Goal: Check status: Check status

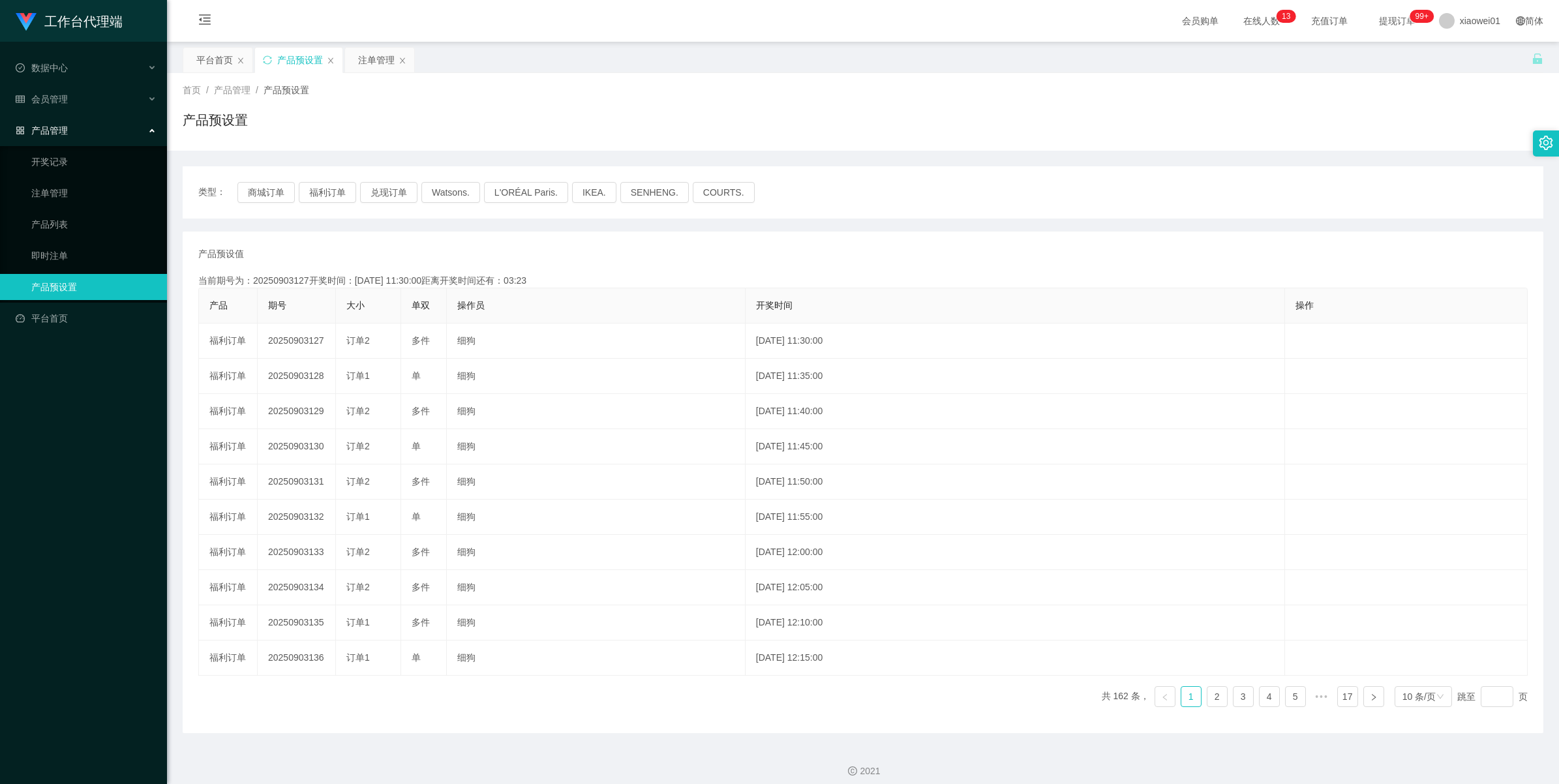
click at [290, 336] on td "20250903127" at bounding box center [296, 341] width 78 height 36
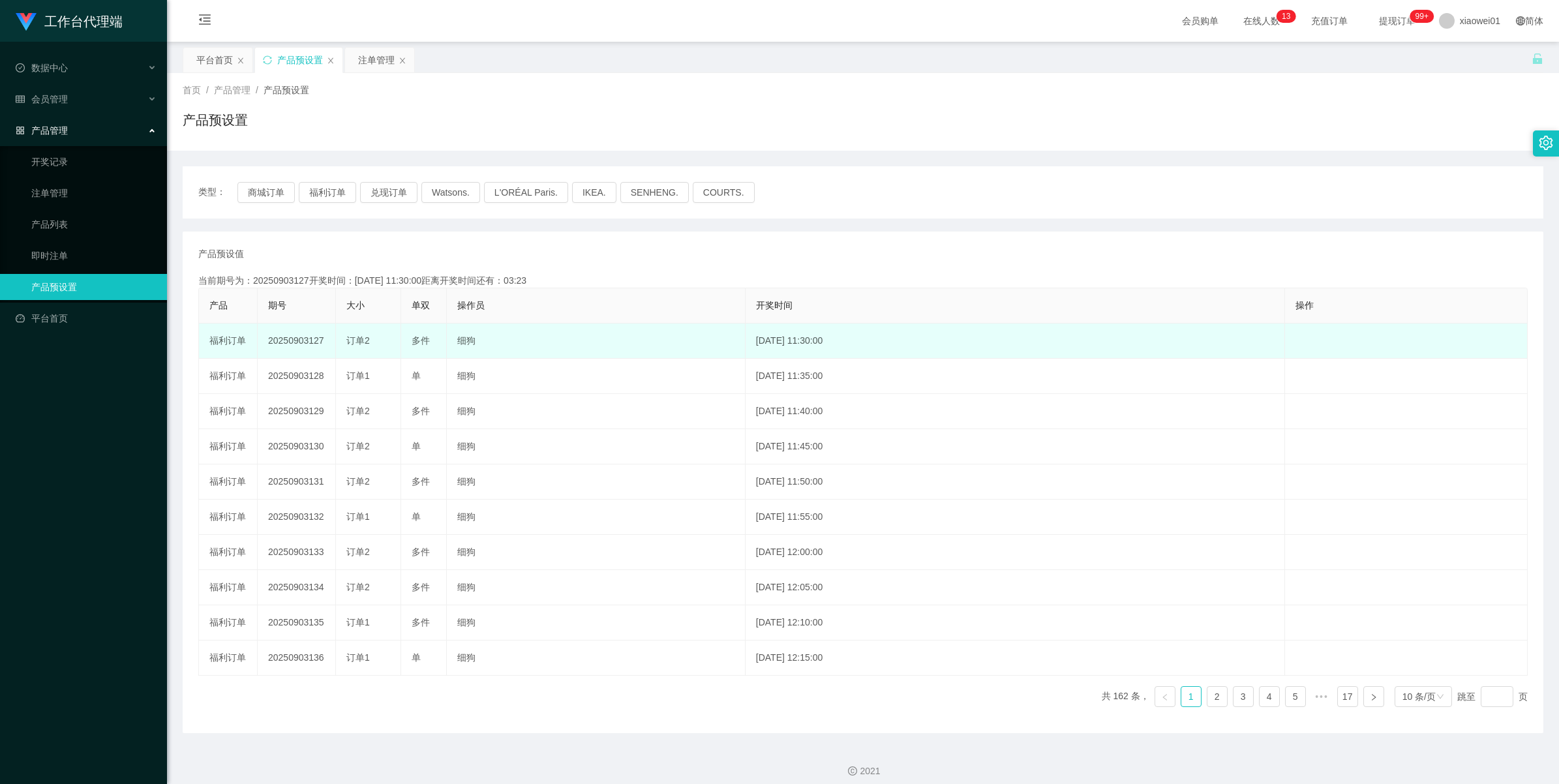
copy td "20250903127"
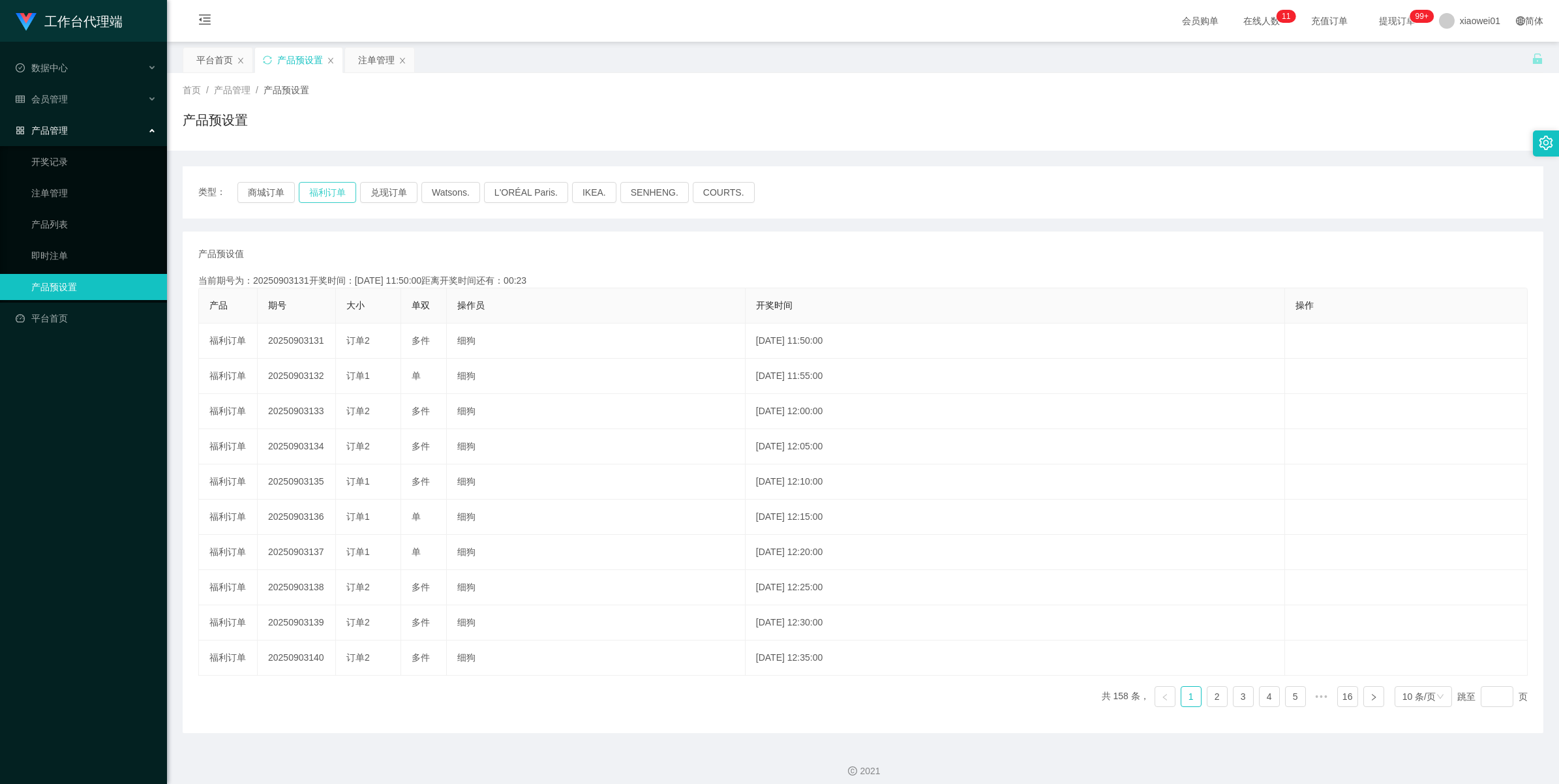
click at [343, 190] on button "福利订单" at bounding box center [328, 192] width 58 height 21
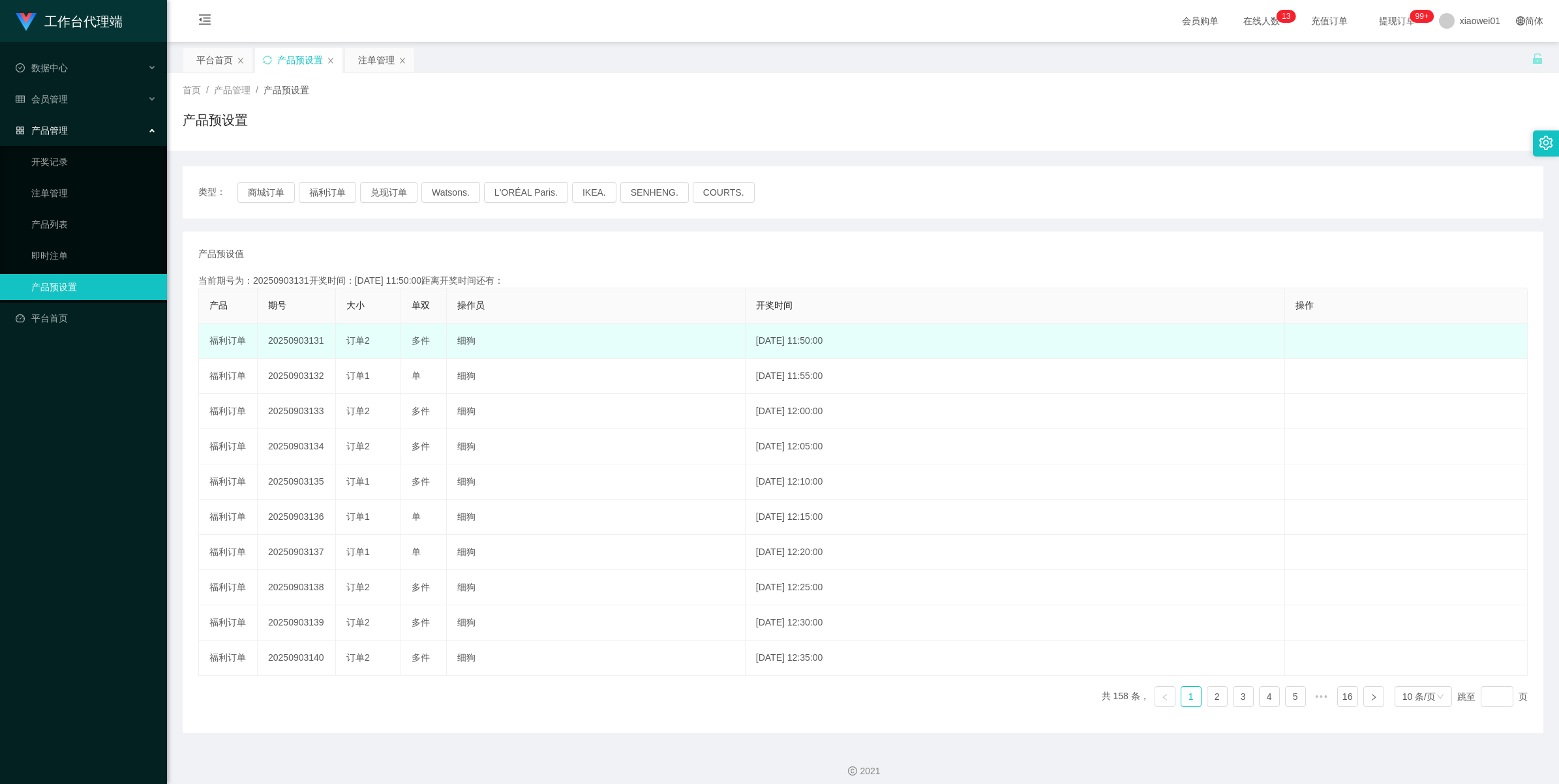
click at [277, 338] on td "20250903131" at bounding box center [296, 341] width 78 height 36
copy td "20250903131"
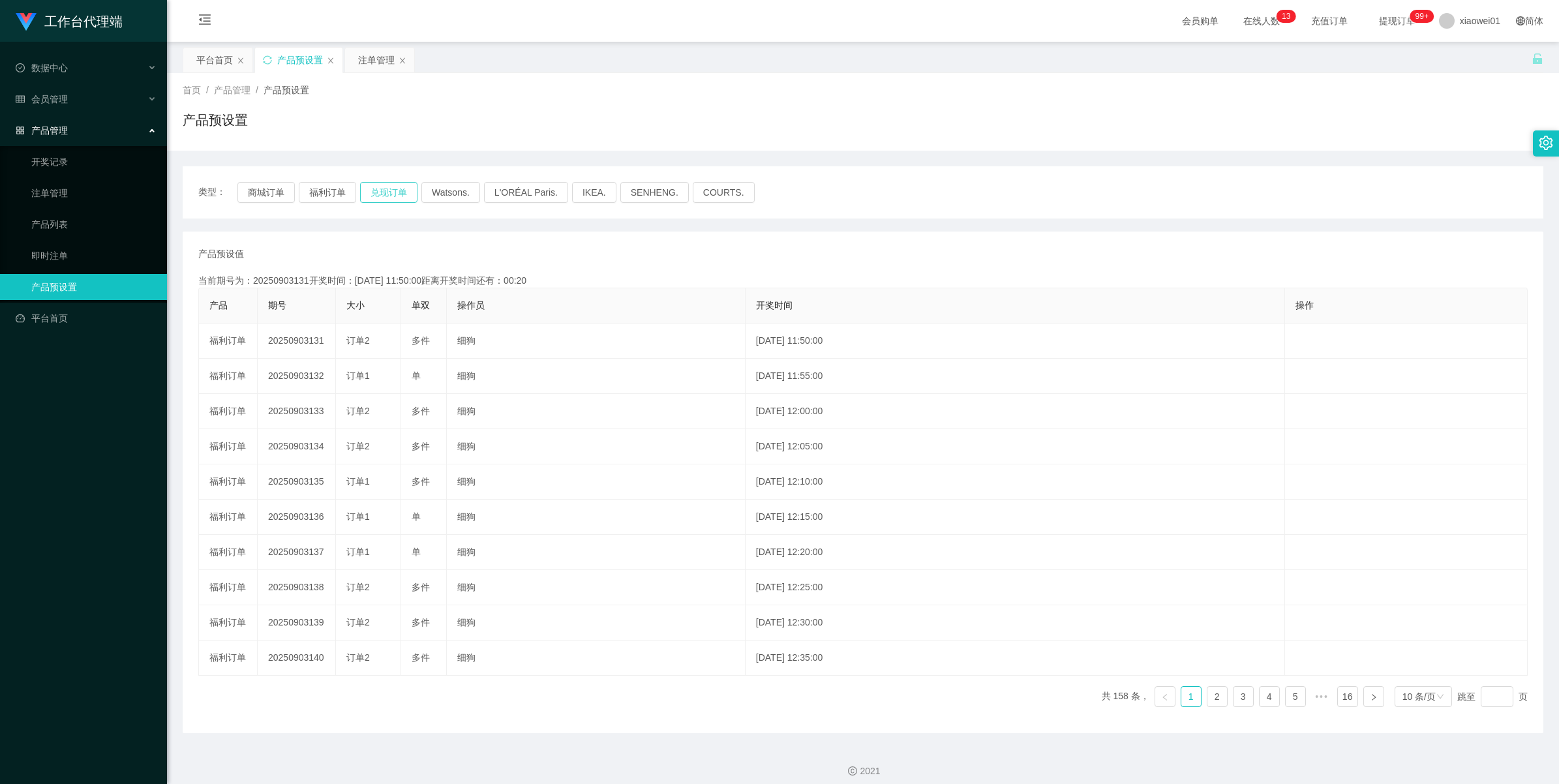
click at [400, 195] on button "兑现订单" at bounding box center [389, 192] width 58 height 21
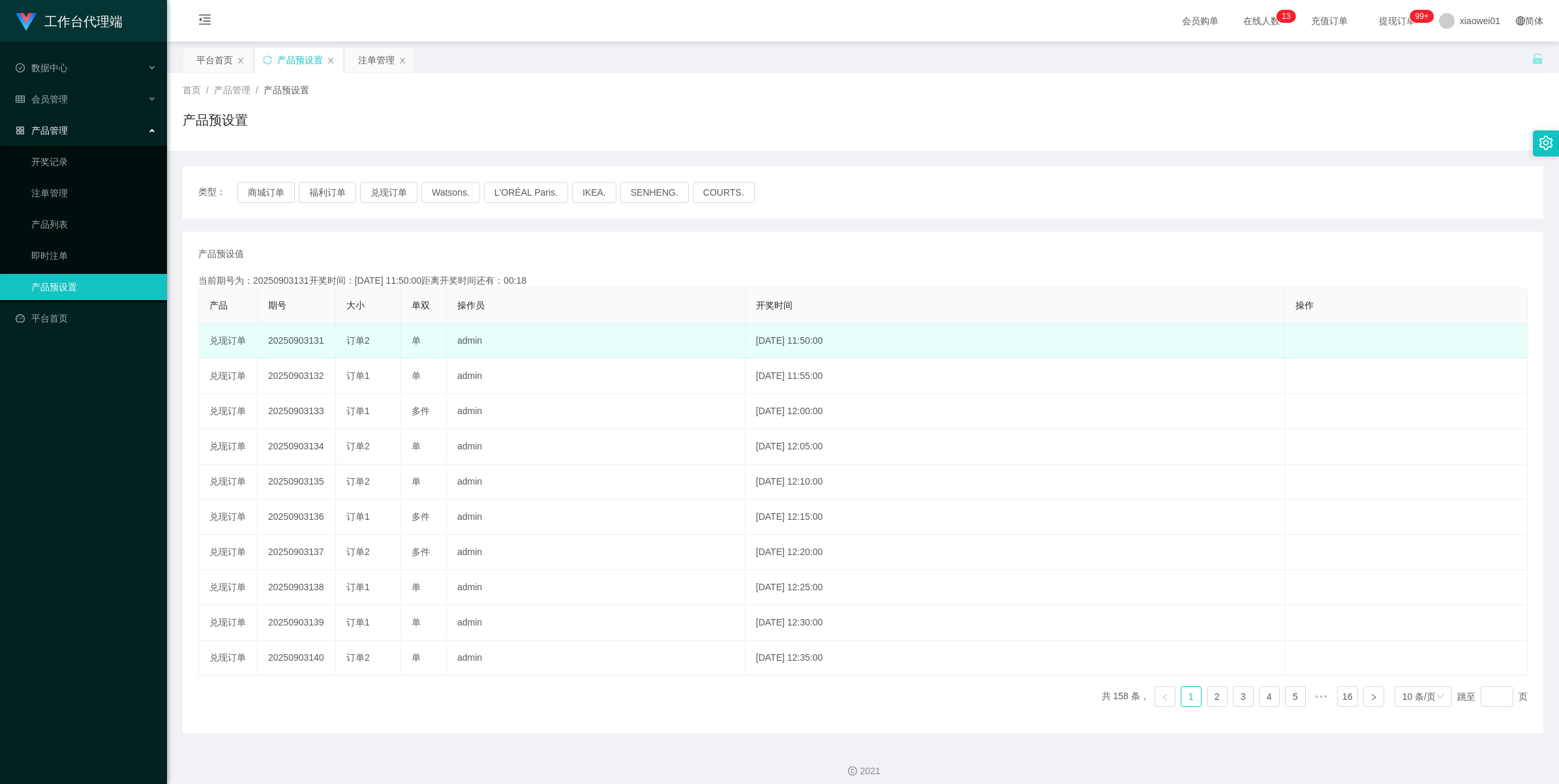
click at [294, 337] on td "20250903131" at bounding box center [296, 341] width 78 height 36
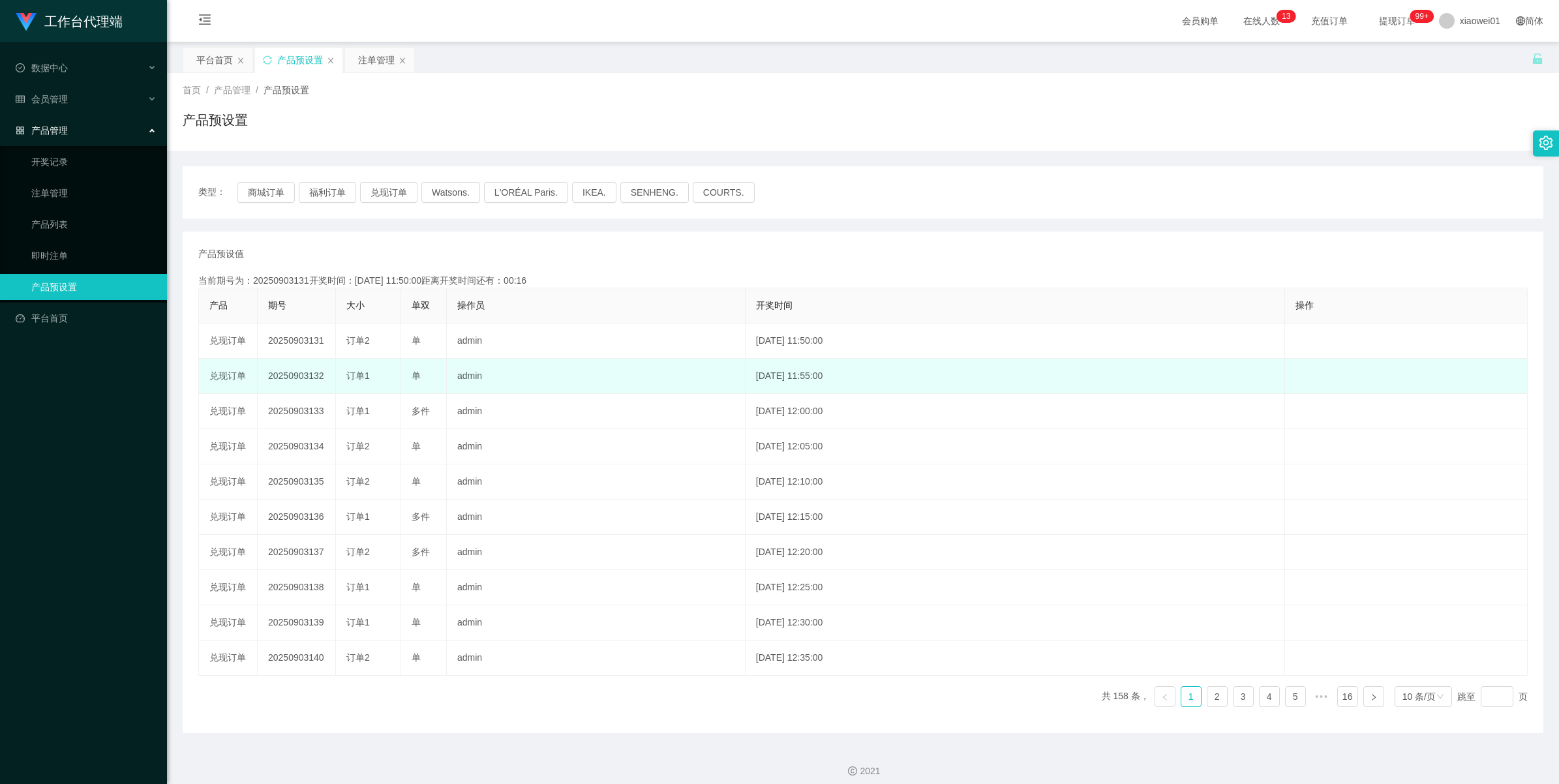
drag, startPoint x: 294, startPoint y: 337, endPoint x: 283, endPoint y: 378, distance: 42.4
click at [283, 378] on td "20250903132" at bounding box center [296, 377] width 78 height 36
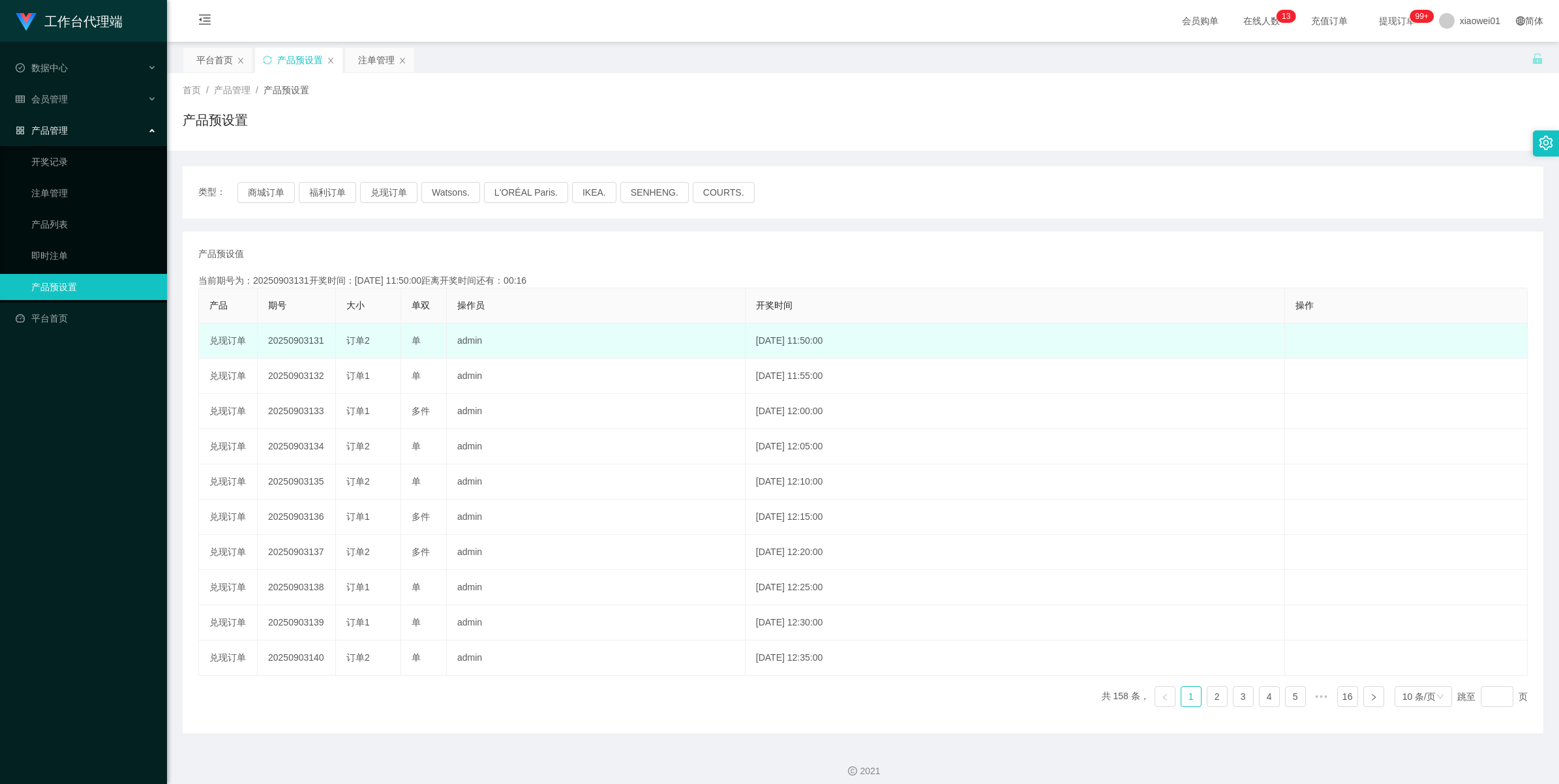
click at [283, 343] on td "20250903131" at bounding box center [296, 341] width 78 height 36
copy td "20250903131"
